Goal: Information Seeking & Learning: Learn about a topic

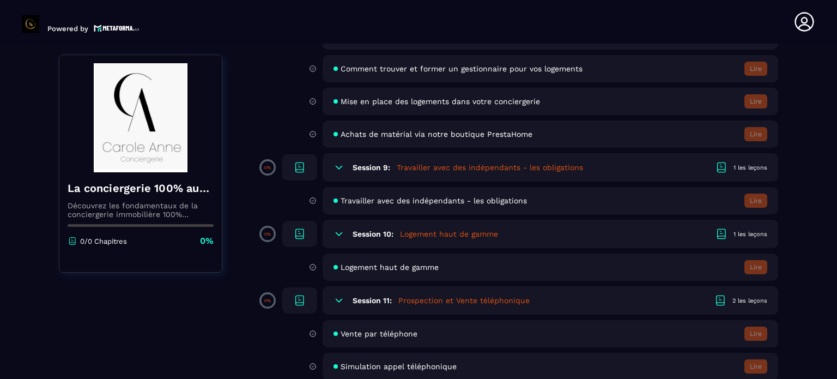
scroll to position [1036, 0]
click at [469, 300] on h5 "Prospection et Vente téléphonique" at bounding box center [463, 298] width 131 height 11
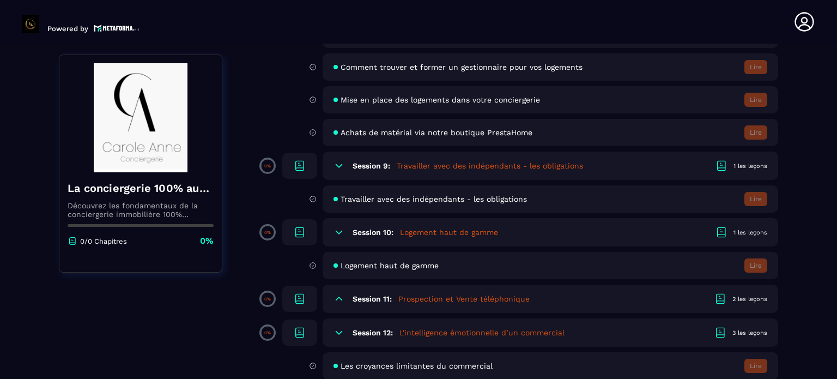
click at [699, 302] on div "Session 11: Prospection et Vente téléphonique 2 les leçons" at bounding box center [551, 299] width 456 height 28
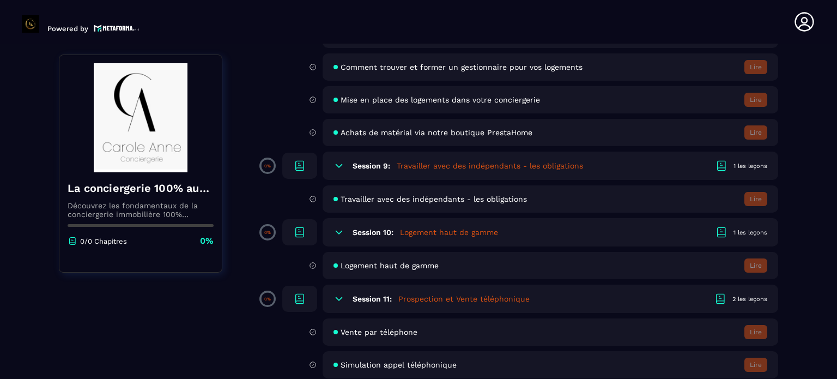
click at [737, 303] on div "2 les leçons" at bounding box center [750, 299] width 35 height 8
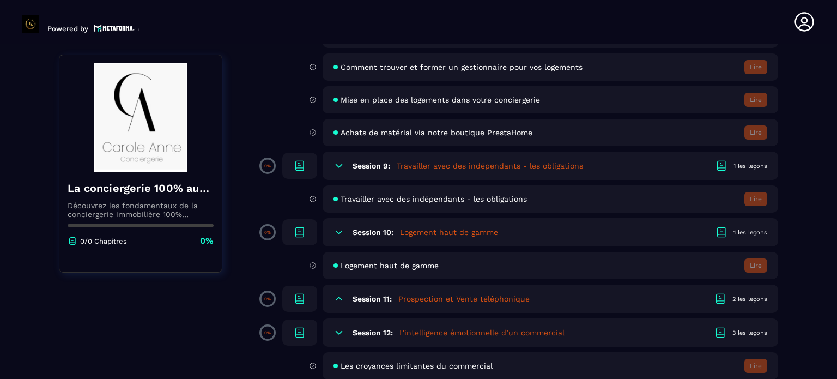
click at [735, 303] on div "2 les leçons" at bounding box center [750, 299] width 35 height 8
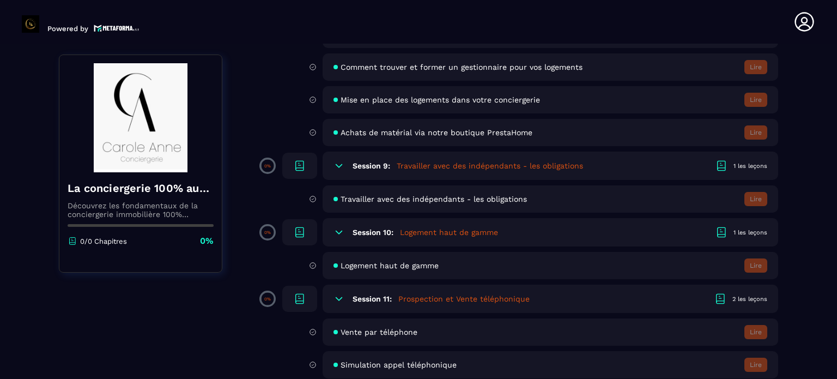
click at [716, 303] on icon at bounding box center [720, 298] width 13 height 13
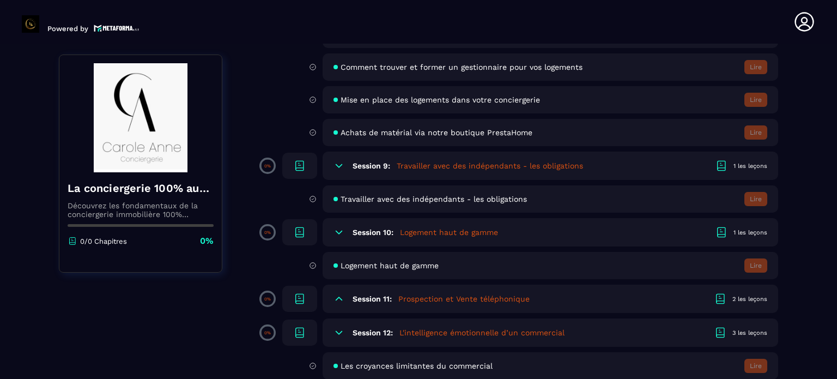
click at [299, 301] on icon at bounding box center [300, 298] width 8 height 8
click at [265, 301] on p "0%" at bounding box center [267, 299] width 7 height 5
click at [340, 300] on icon at bounding box center [339, 298] width 7 height 3
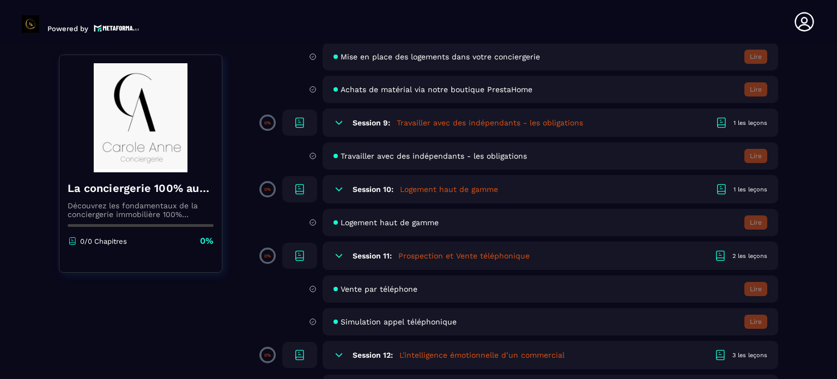
scroll to position [1145, 0]
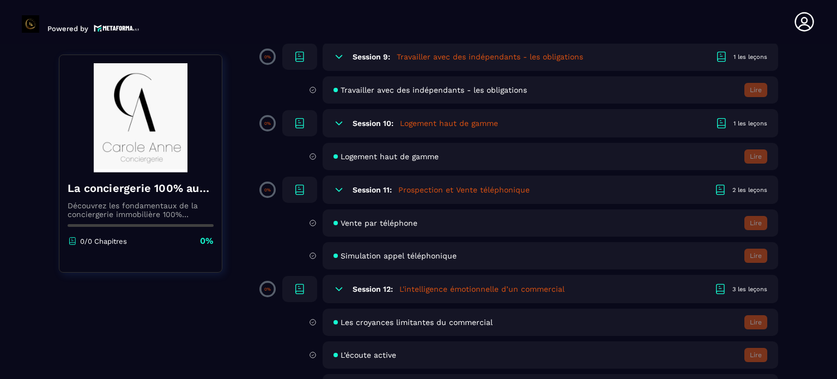
click at [370, 234] on div "Vente par téléphone Lire" at bounding box center [551, 222] width 456 height 27
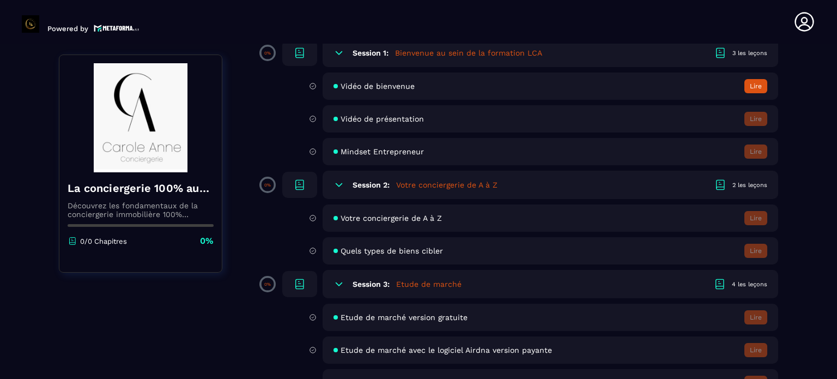
scroll to position [0, 0]
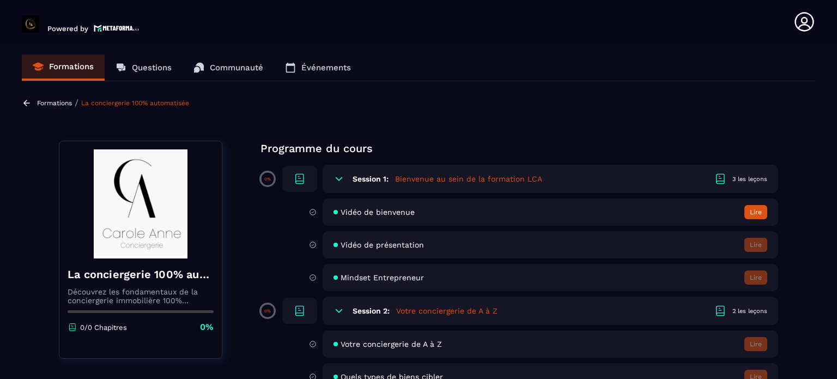
click at [103, 288] on p "Découvrez les fondamentaux de la conciergerie immobilière 100% automatisée. Cet…" at bounding box center [141, 295] width 146 height 17
click at [126, 207] on img at bounding box center [141, 203] width 146 height 109
click at [101, 325] on p "0/0 Chapitres" at bounding box center [103, 327] width 47 height 8
drag, startPoint x: 193, startPoint y: 330, endPoint x: 198, endPoint y: 328, distance: 6.1
click at [196, 329] on div "0/0 Chapitres 0%" at bounding box center [141, 327] width 146 height 12
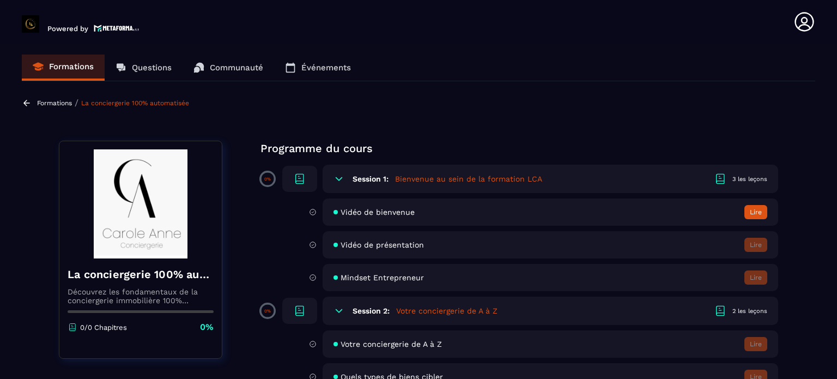
click at [214, 324] on div "La conciergerie 100% automatisée Découvrez les fondamentaux de la conciergerie …" at bounding box center [140, 295] width 162 height 75
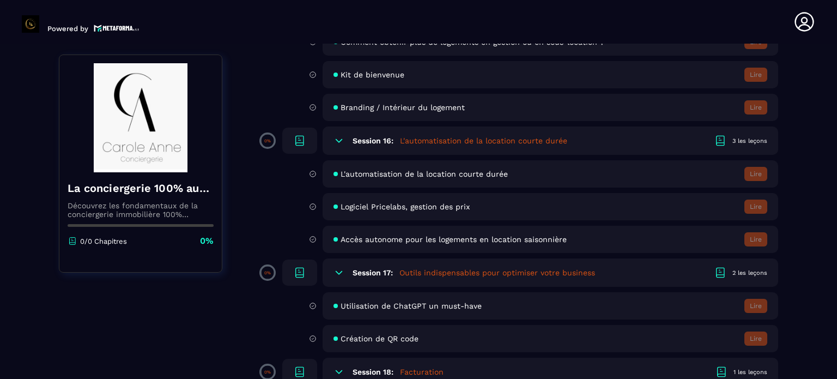
scroll to position [2290, 0]
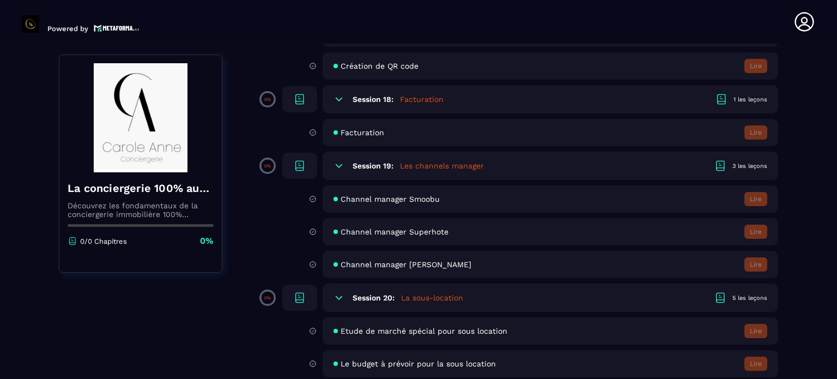
click at [420, 278] on div "Channel manager [PERSON_NAME]" at bounding box center [551, 264] width 456 height 27
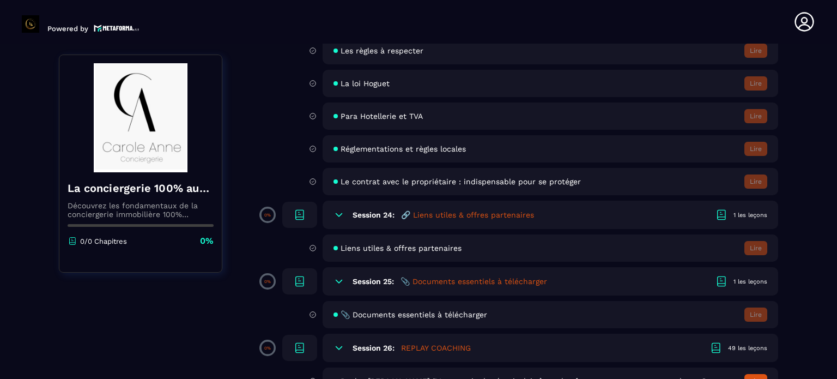
scroll to position [3162, 0]
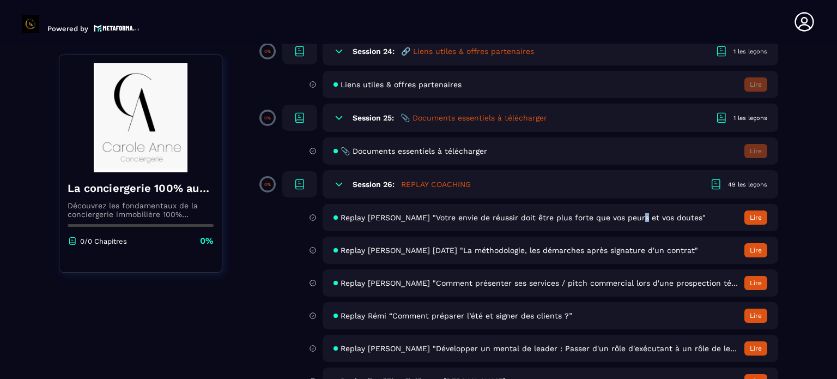
click at [631, 222] on span "Replay [PERSON_NAME] "Votre envie de réussir doit être plus forte que vos peurs…" at bounding box center [523, 217] width 365 height 9
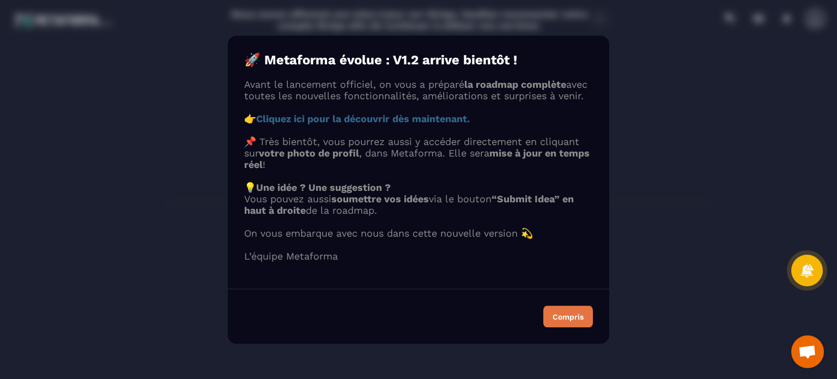
click at [569, 327] on button "Compris" at bounding box center [569, 316] width 50 height 22
